Goal: Task Accomplishment & Management: Complete application form

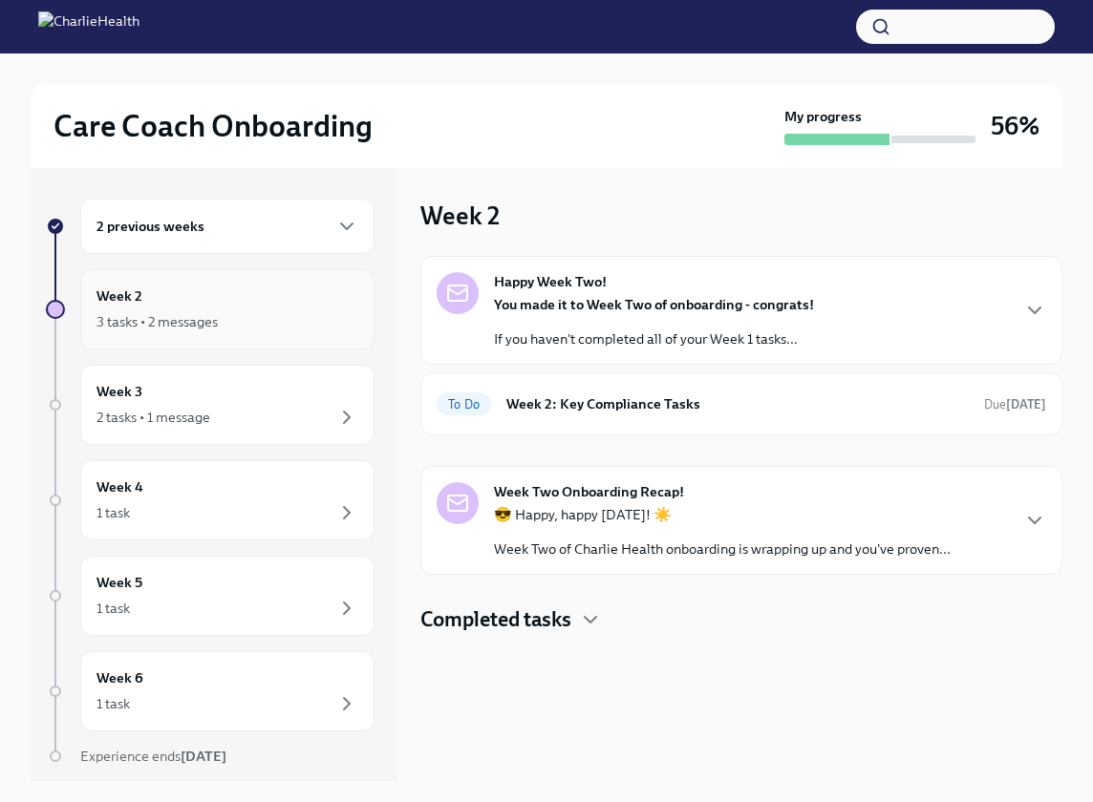
click at [244, 325] on div "3 tasks • 2 messages" at bounding box center [227, 321] width 262 height 23
click at [168, 312] on div "3 tasks • 2 messages" at bounding box center [156, 321] width 121 height 19
click at [598, 396] on h6 "Week 2: Key Compliance Tasks" at bounding box center [737, 403] width 462 height 21
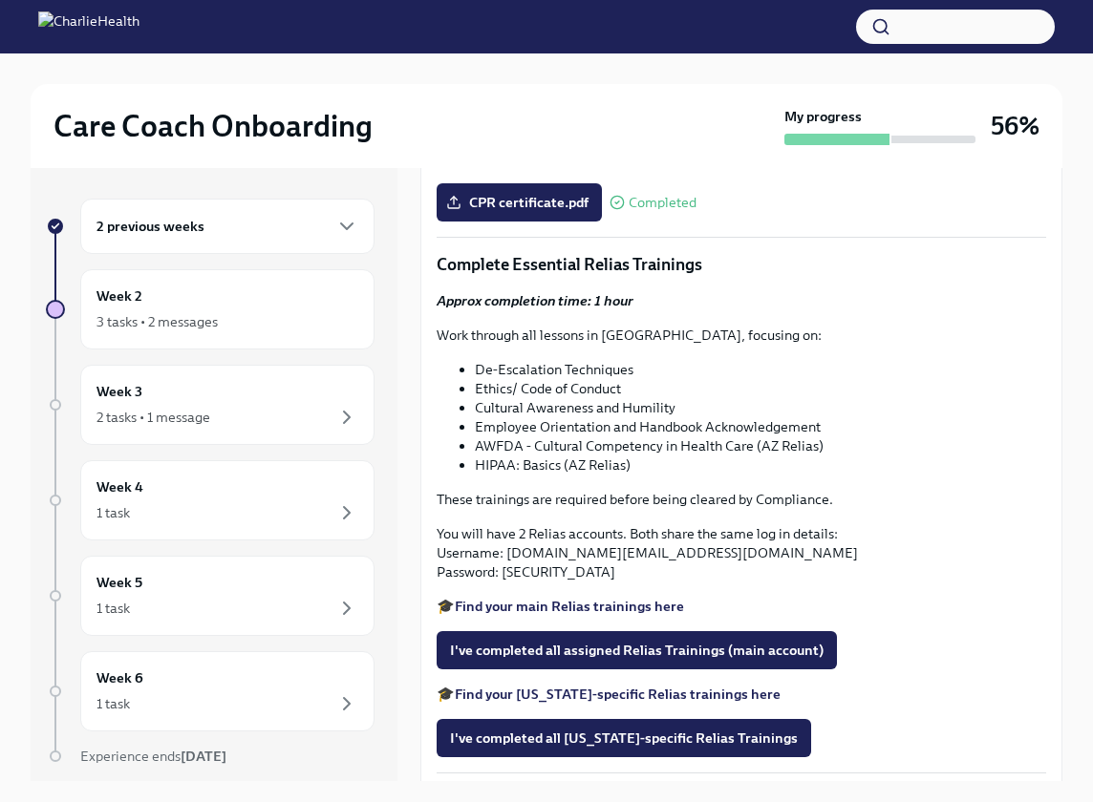
scroll to position [1169, 0]
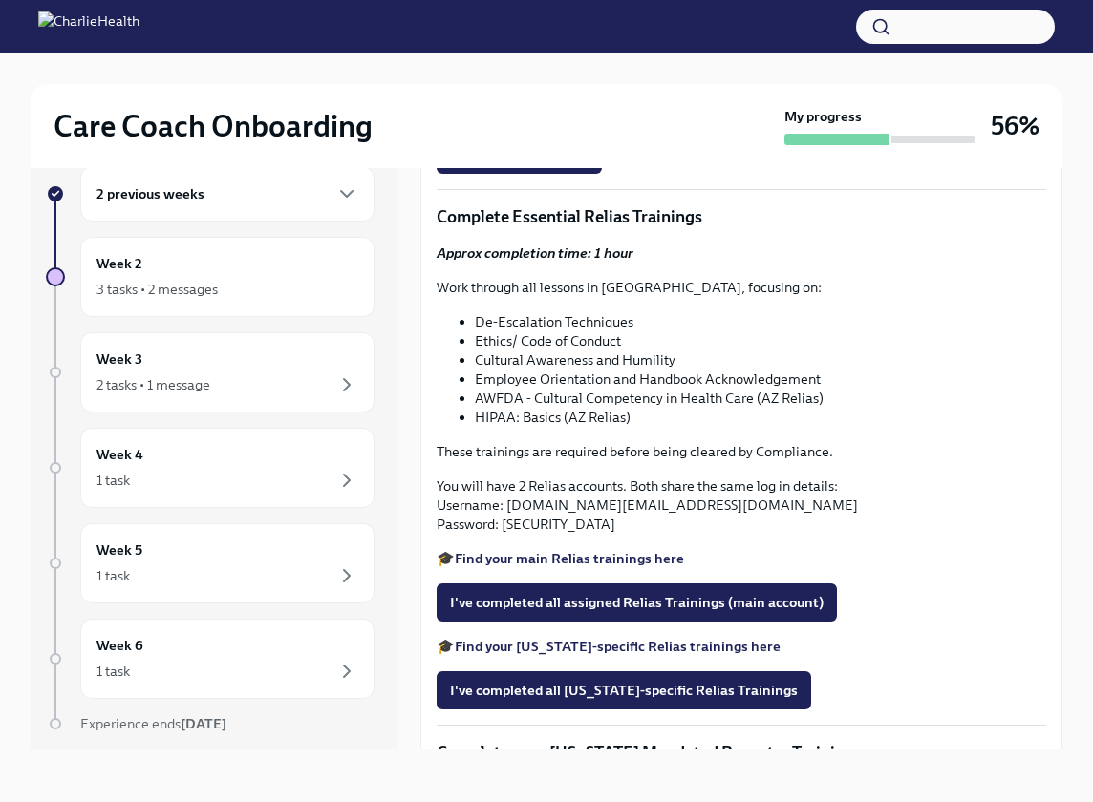
scroll to position [32, 0]
click at [843, 568] on div "Approx completion time: 1 hour Work through all lessons in Relias, focusing on:…" at bounding box center [740, 406] width 609 height 325
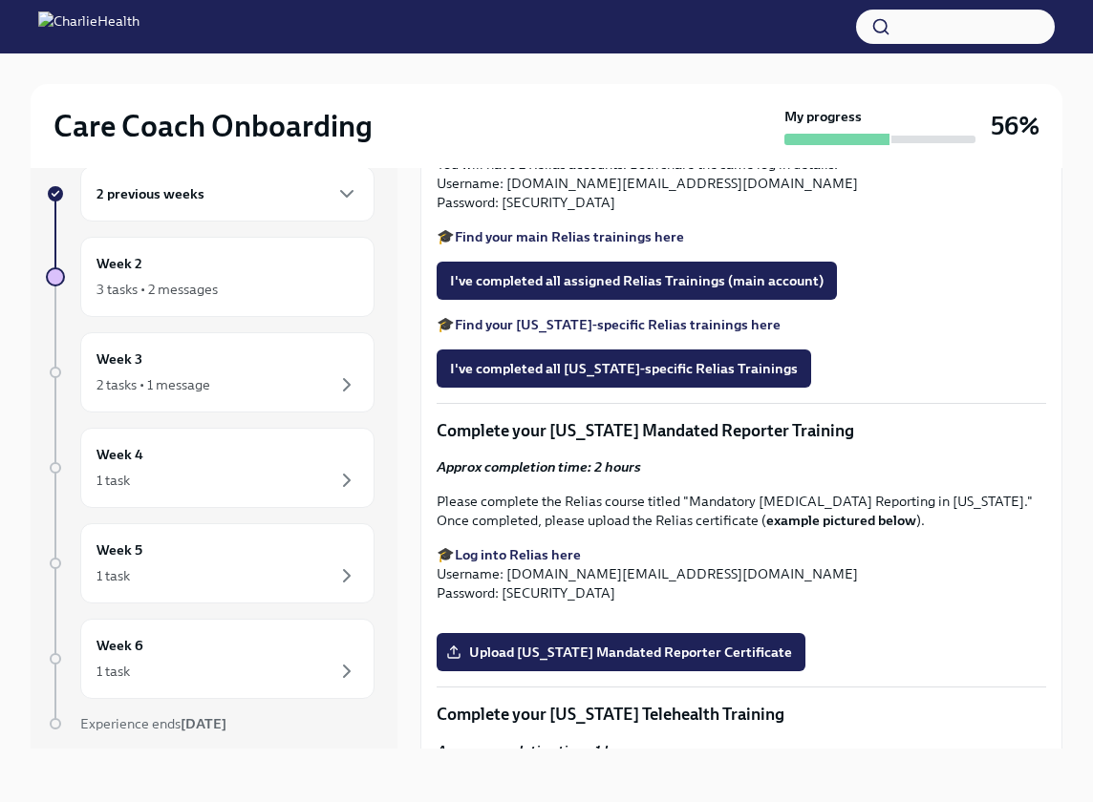
scroll to position [1490, 0]
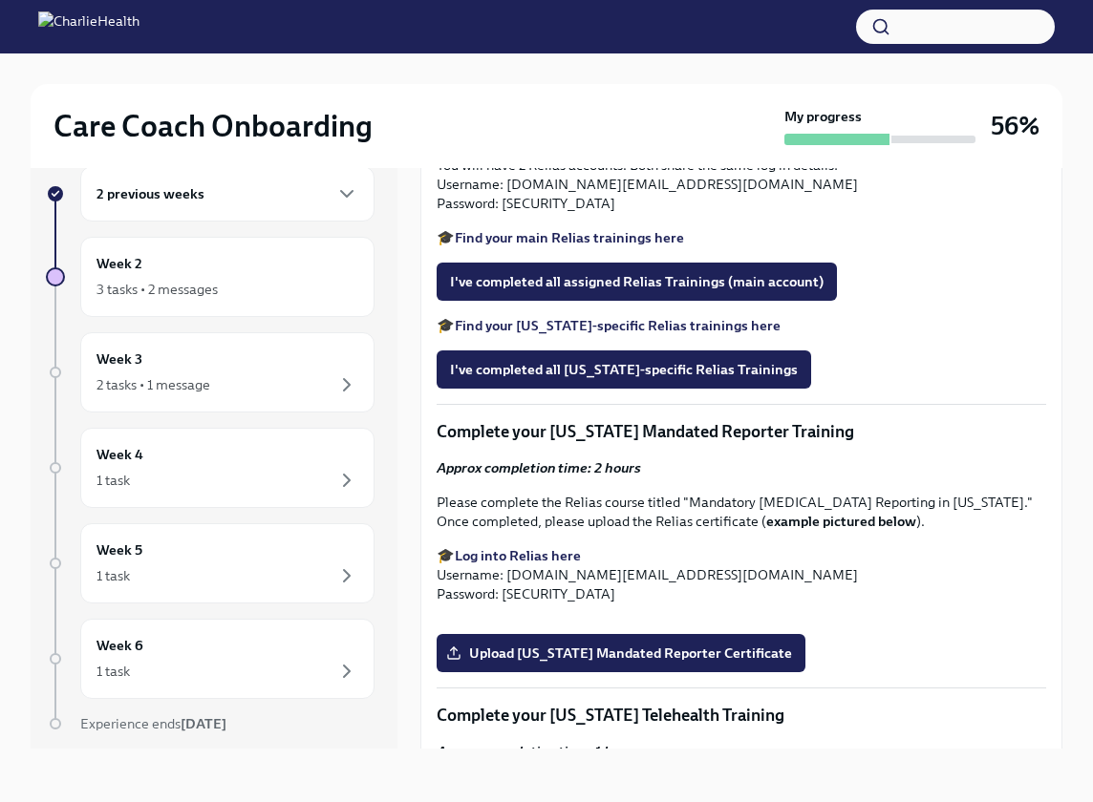
click at [571, 246] on strong "Find your main Relias trainings here" at bounding box center [569, 237] width 229 height 17
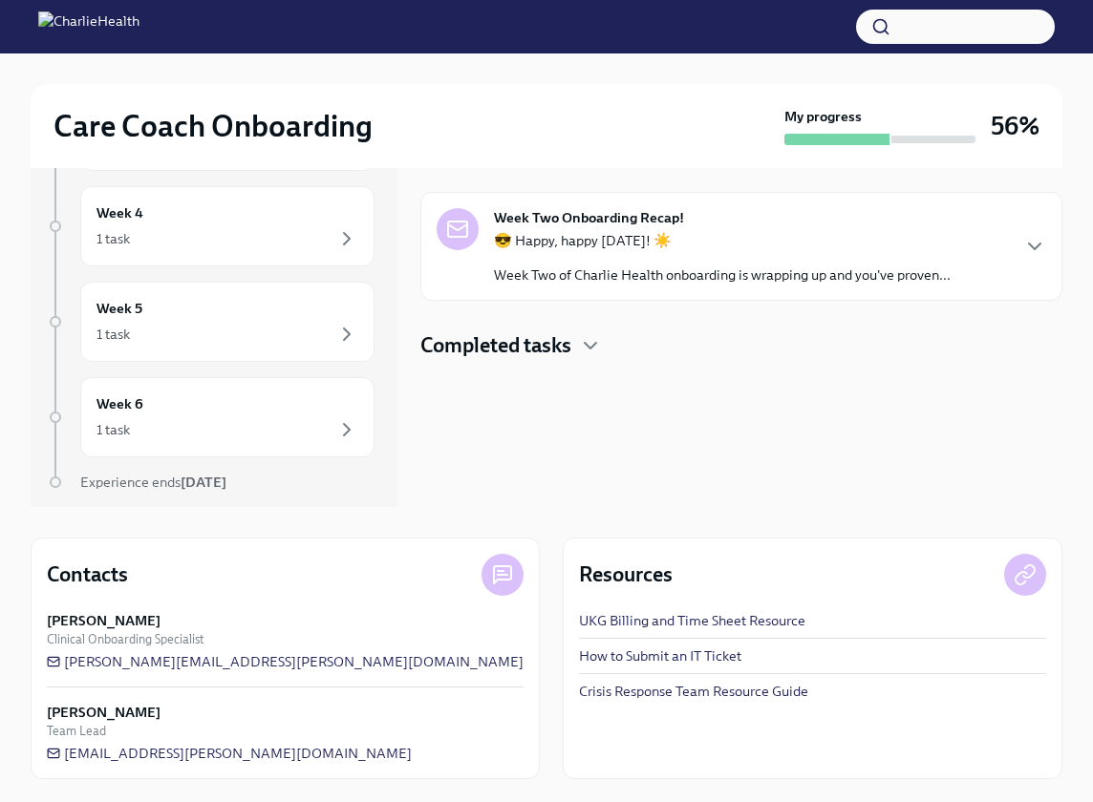
scroll to position [274, 0]
click at [161, 654] on span "[PERSON_NAME][EMAIL_ADDRESS][PERSON_NAME][DOMAIN_NAME]" at bounding box center [285, 661] width 477 height 19
click at [201, 660] on span "[PERSON_NAME][EMAIL_ADDRESS][PERSON_NAME][DOMAIN_NAME]" at bounding box center [285, 661] width 477 height 19
click at [263, 657] on span "[PERSON_NAME][EMAIL_ADDRESS][PERSON_NAME][DOMAIN_NAME]" at bounding box center [285, 661] width 477 height 19
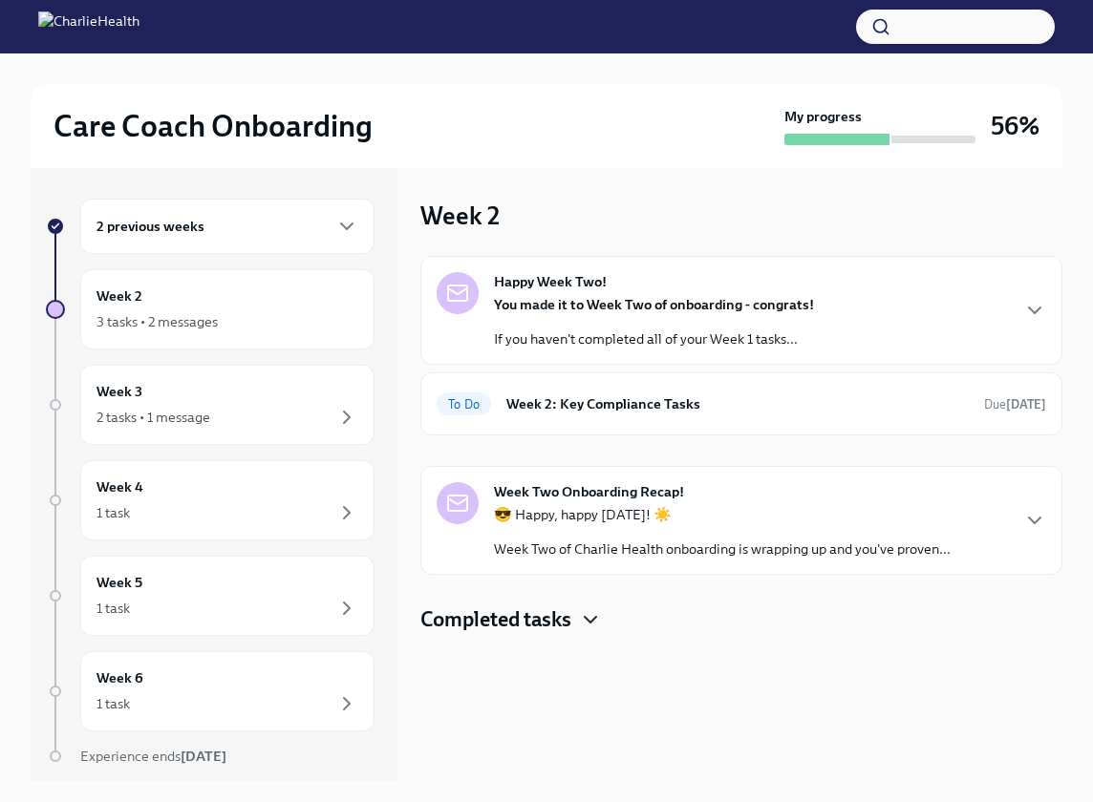
click at [592, 623] on icon "button" at bounding box center [589, 620] width 11 height 6
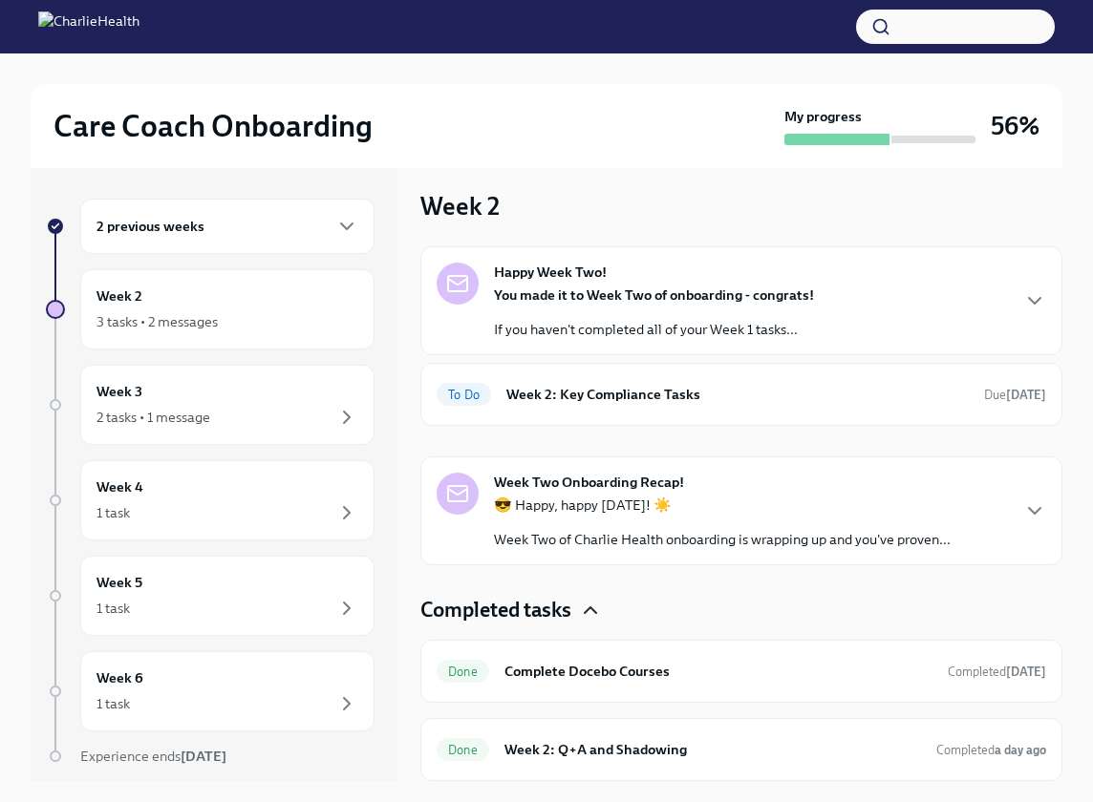
scroll to position [10, 0]
click at [613, 760] on div "Done Week 2: Q+A and Shadowing Completed a day ago" at bounding box center [740, 749] width 609 height 31
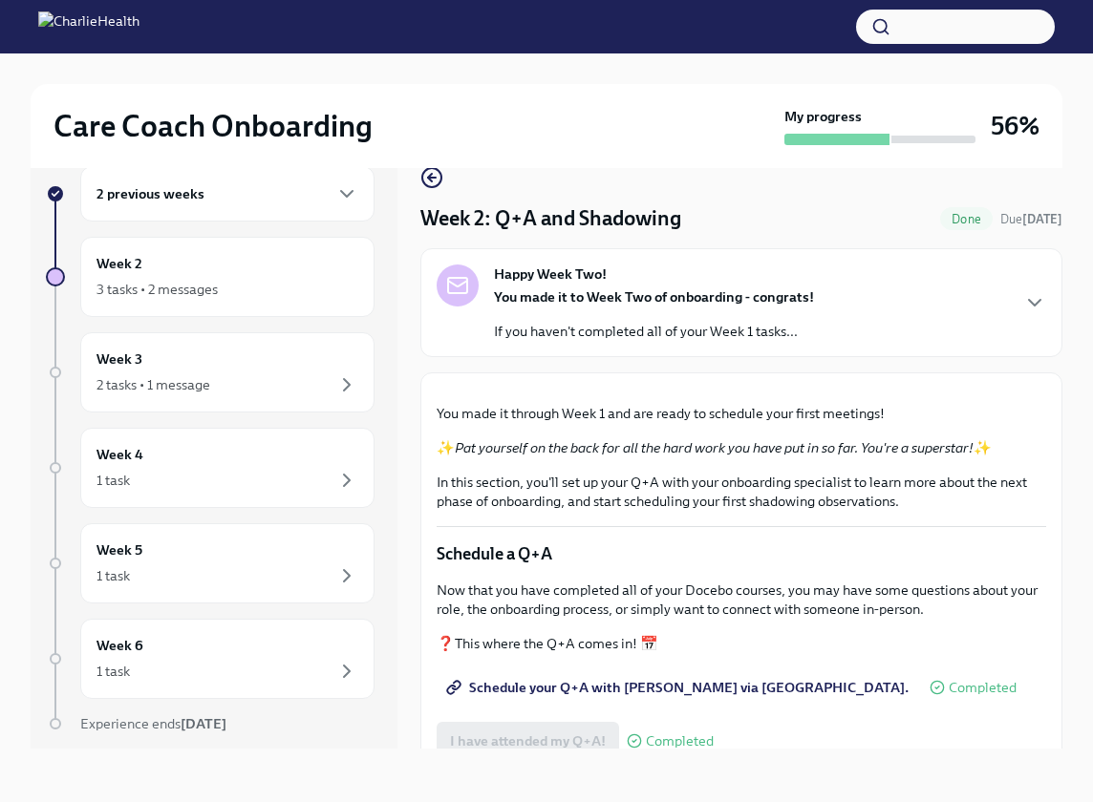
scroll to position [32, 0]
click at [1031, 293] on icon "button" at bounding box center [1034, 302] width 23 height 23
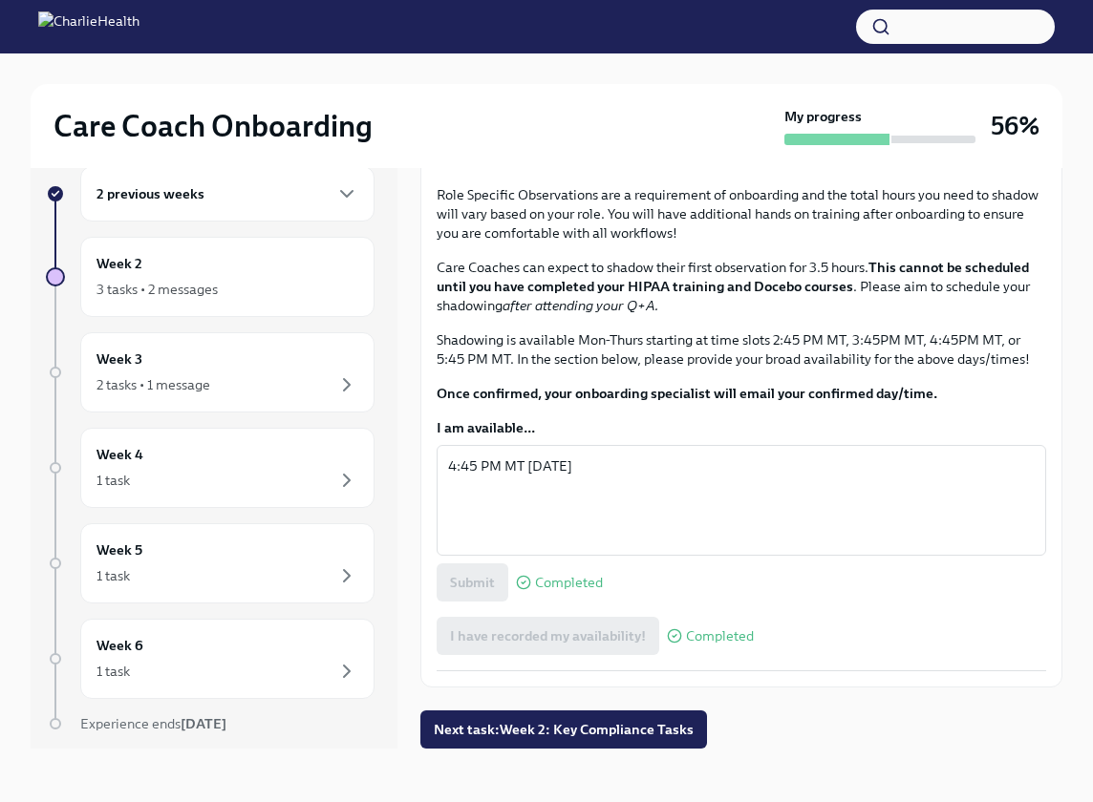
scroll to position [1409, 0]
click at [657, 18] on span "Schedule your Q+A with [PERSON_NAME] via [GEOGRAPHIC_DATA]." at bounding box center [679, 8] width 458 height 19
click at [184, 280] on div "3 tasks • 2 messages" at bounding box center [156, 289] width 121 height 19
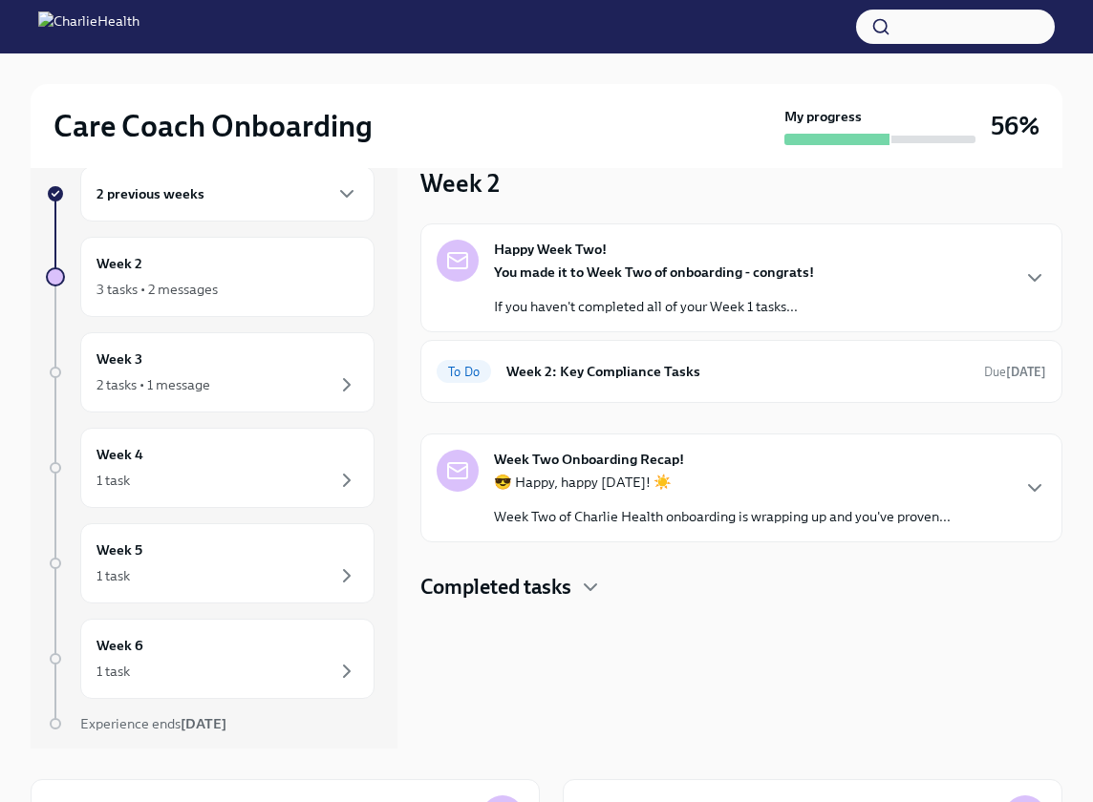
scroll to position [2, 0]
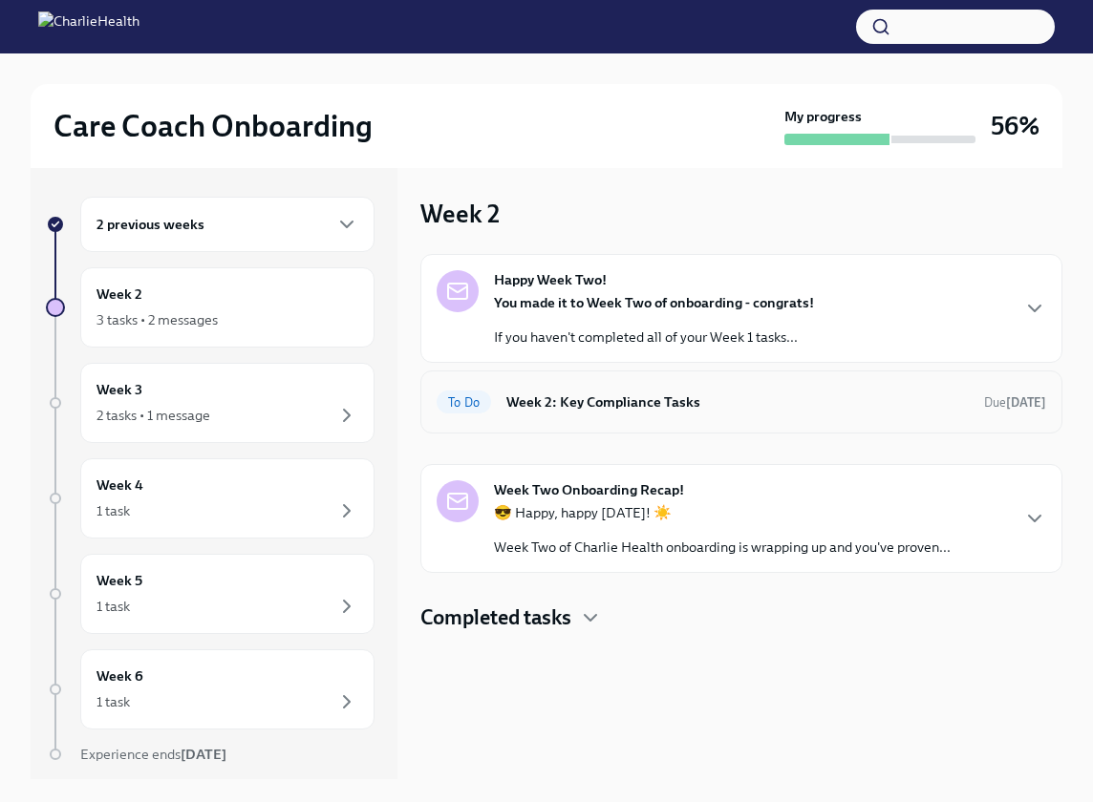
click at [596, 404] on h6 "Week 2: Key Compliance Tasks" at bounding box center [737, 402] width 462 height 21
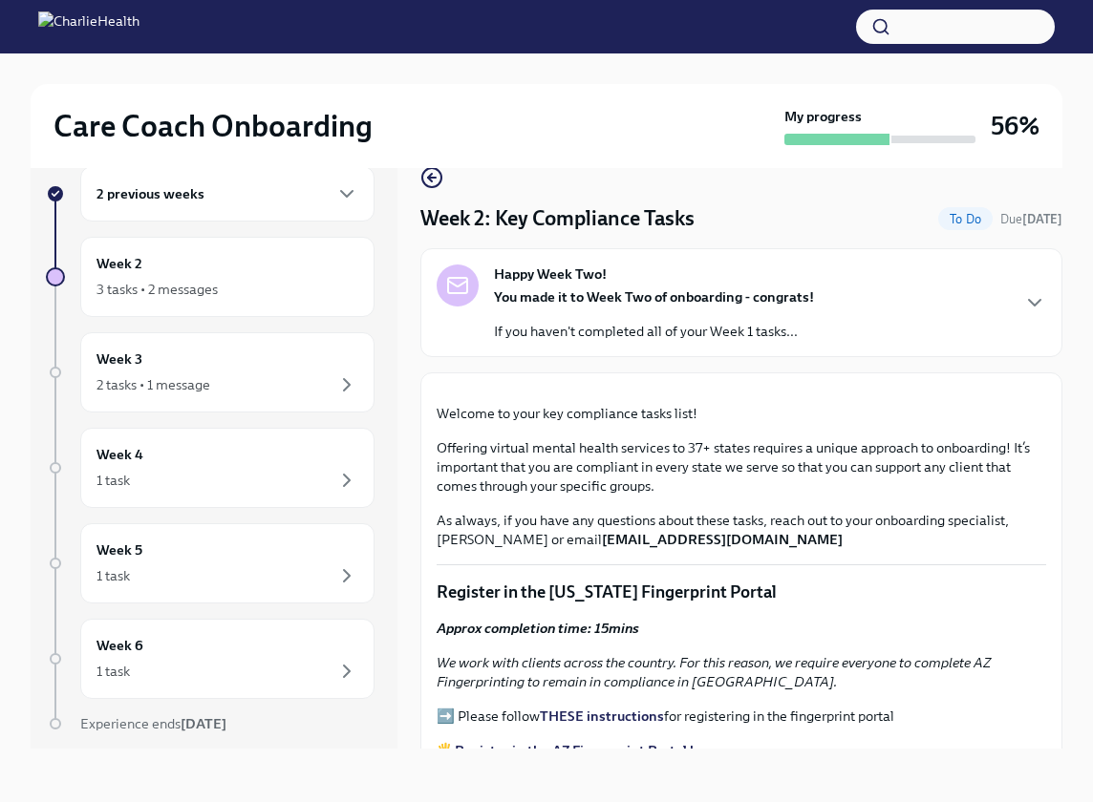
scroll to position [32, 0]
click at [756, 214] on div "Week 2: Key Compliance Tasks To Do Due [DATE]" at bounding box center [741, 218] width 642 height 29
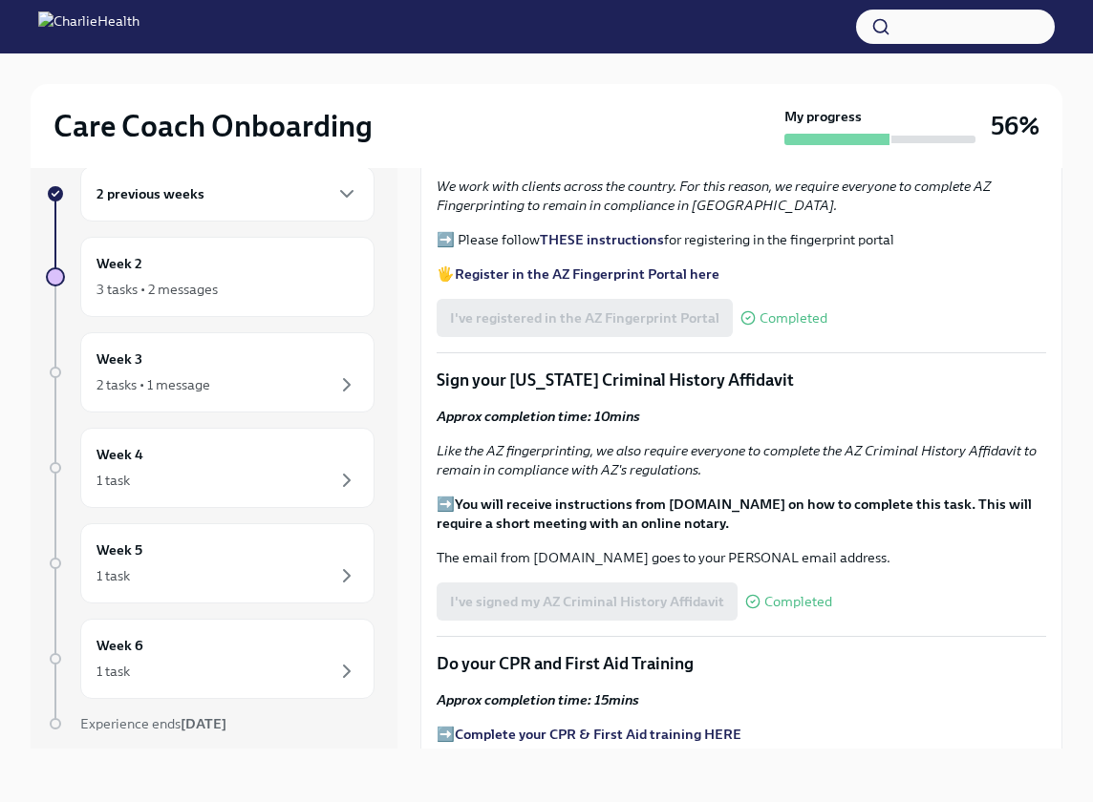
scroll to position [479, 0]
